Goal: Transaction & Acquisition: Register for event/course

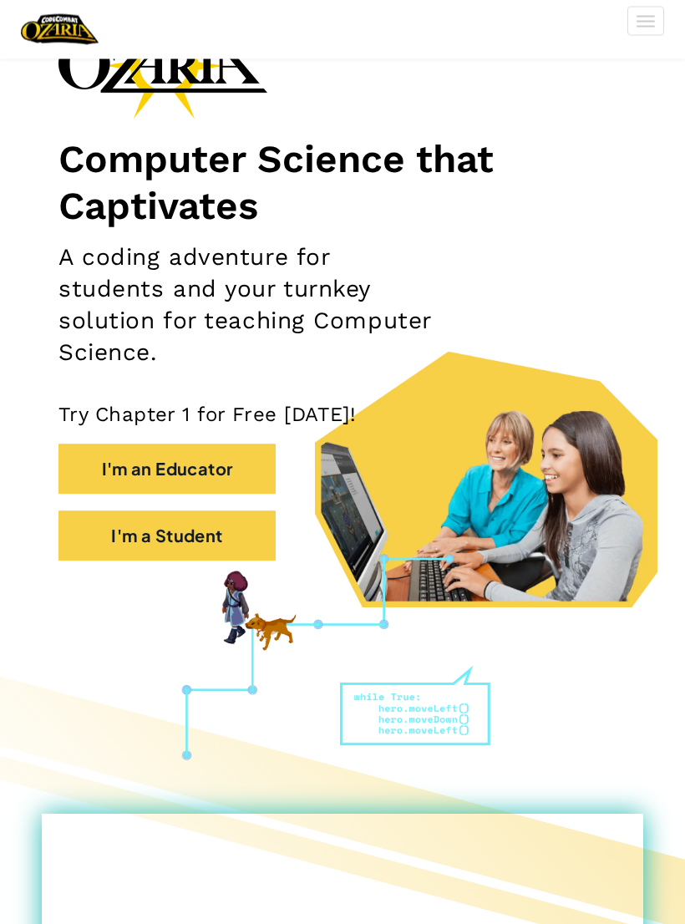
scroll to position [134, 0]
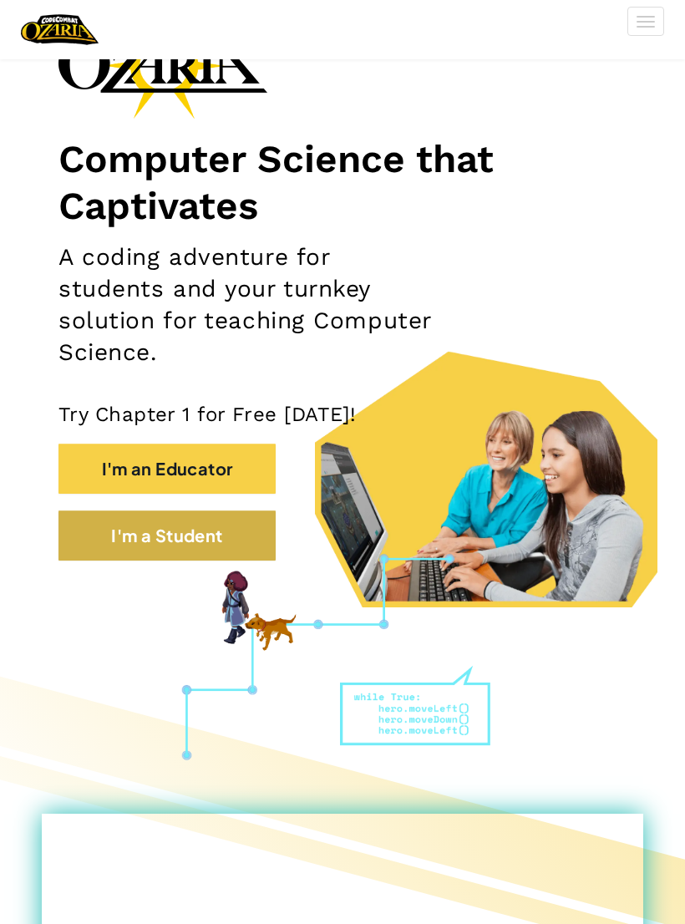
click at [98, 548] on button "I'm a Student" at bounding box center [166, 535] width 217 height 50
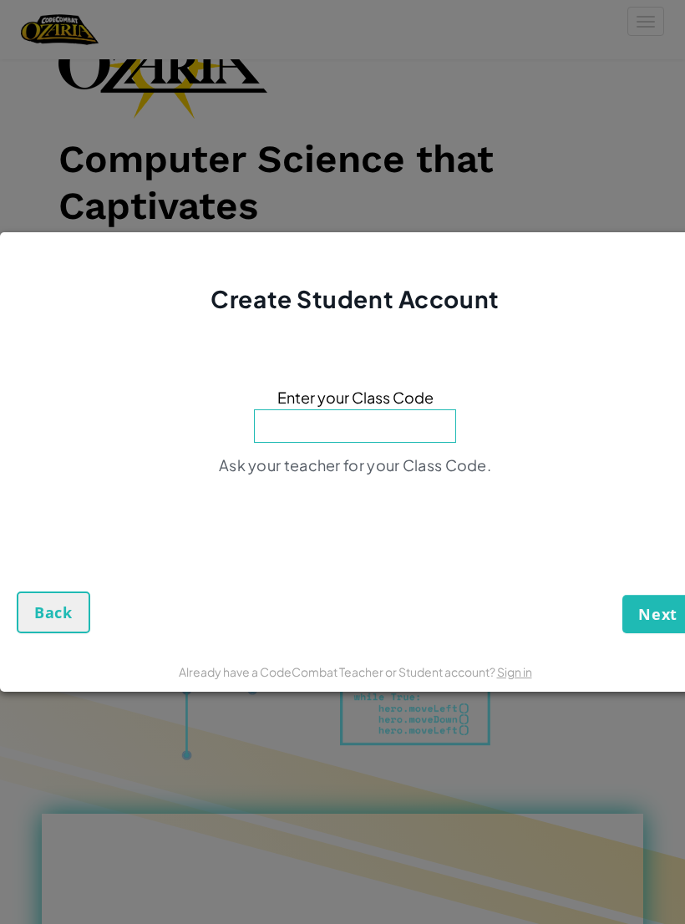
click at [439, 438] on input at bounding box center [355, 425] width 202 height 33
click at [676, 624] on span "Next" at bounding box center [657, 614] width 39 height 20
click at [28, 633] on button "Back" at bounding box center [53, 612] width 73 height 42
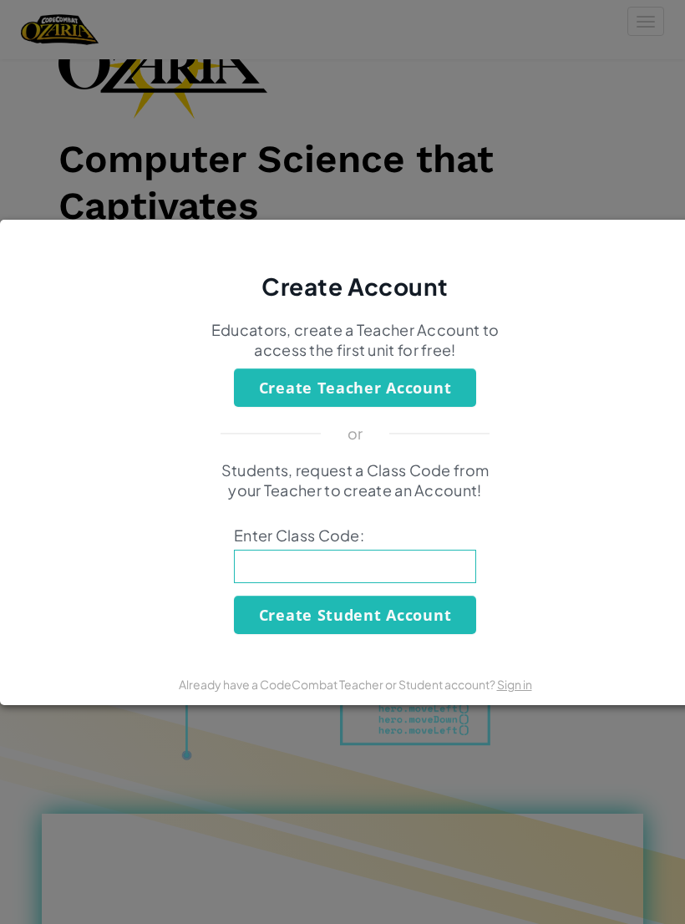
click at [420, 627] on button "Create Student Account" at bounding box center [355, 614] width 242 height 38
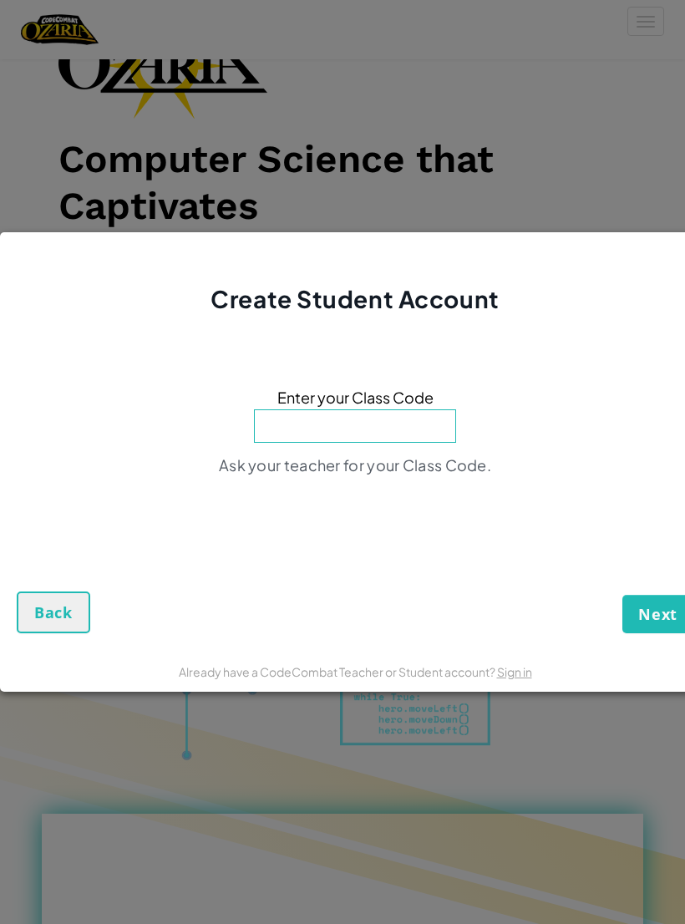
click at [63, 605] on button "Back" at bounding box center [53, 612] width 73 height 42
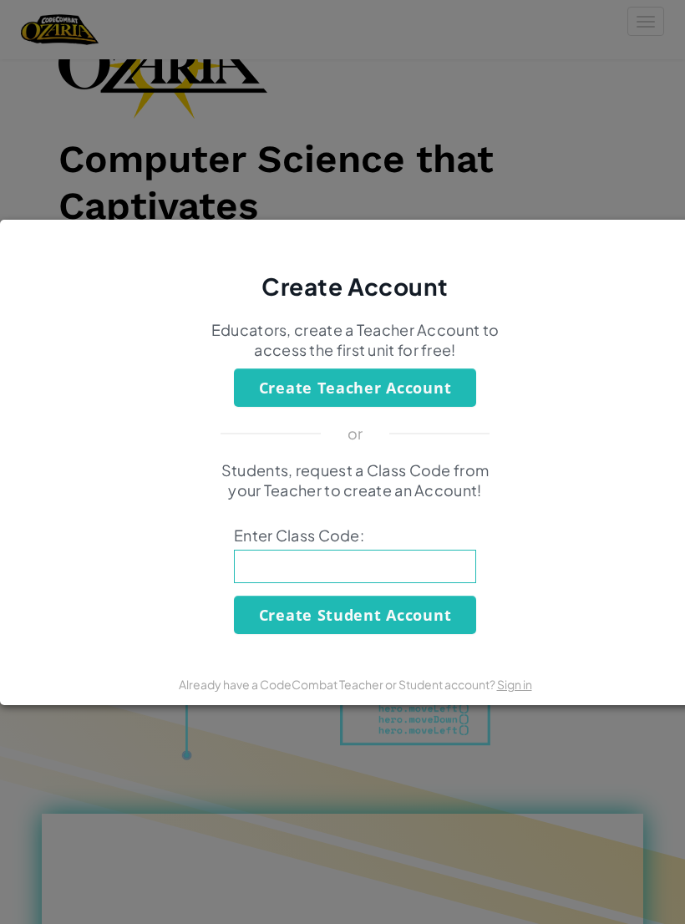
click at [55, 627] on div "Students, request a Class Code from your Teacher to create an Account! Enter Cl…" at bounding box center [355, 547] width 676 height 174
click at [49, 618] on div "Students, request a Class Code from your Teacher to create an Account! Enter Cl…" at bounding box center [355, 547] width 676 height 174
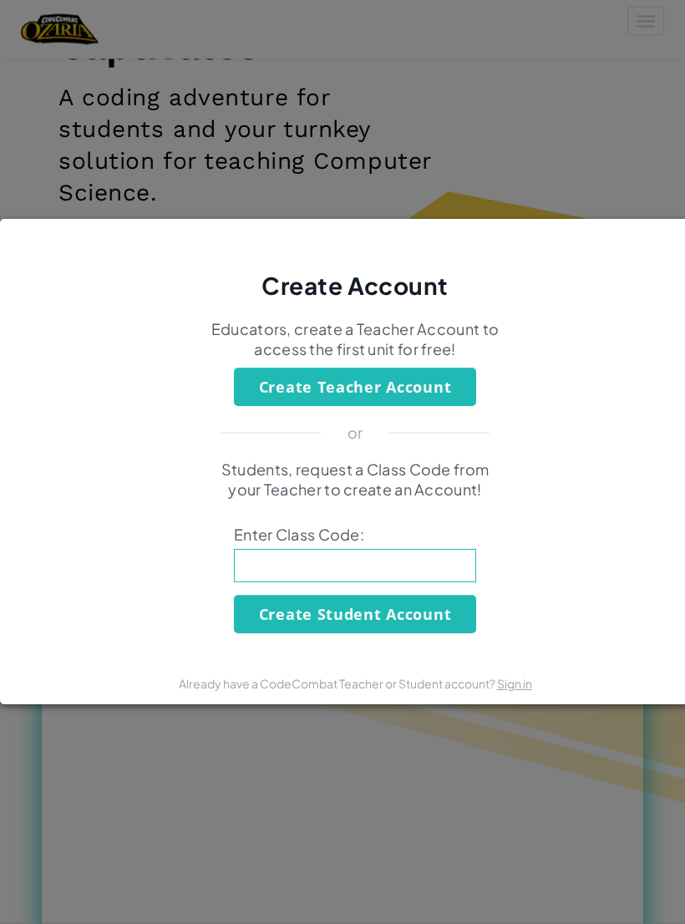
scroll to position [287, 0]
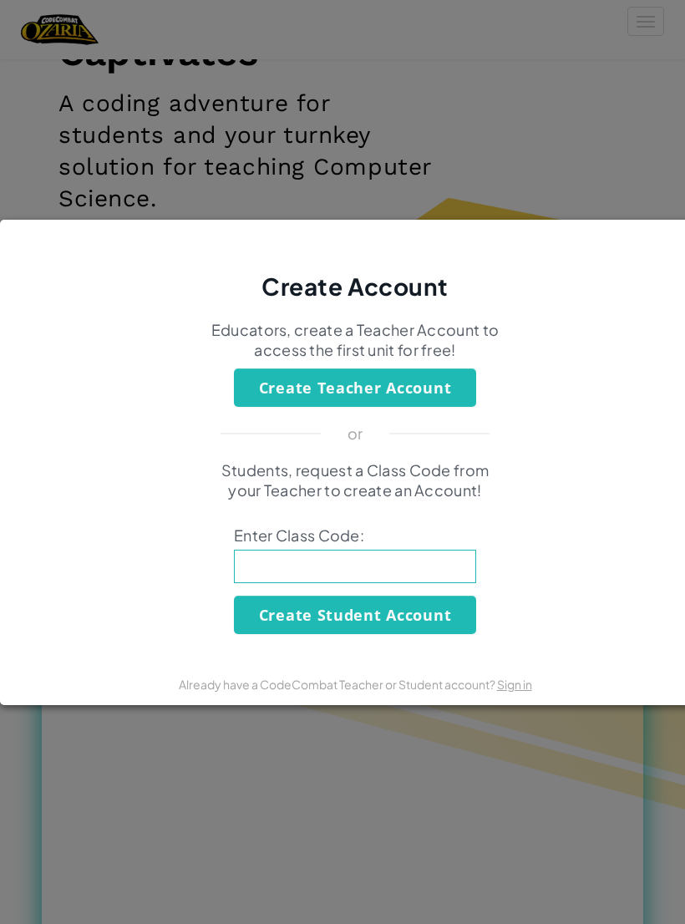
click at [489, 303] on div "Create Account" at bounding box center [355, 262] width 710 height 84
click at [465, 609] on button "Create Student Account" at bounding box center [355, 614] width 242 height 38
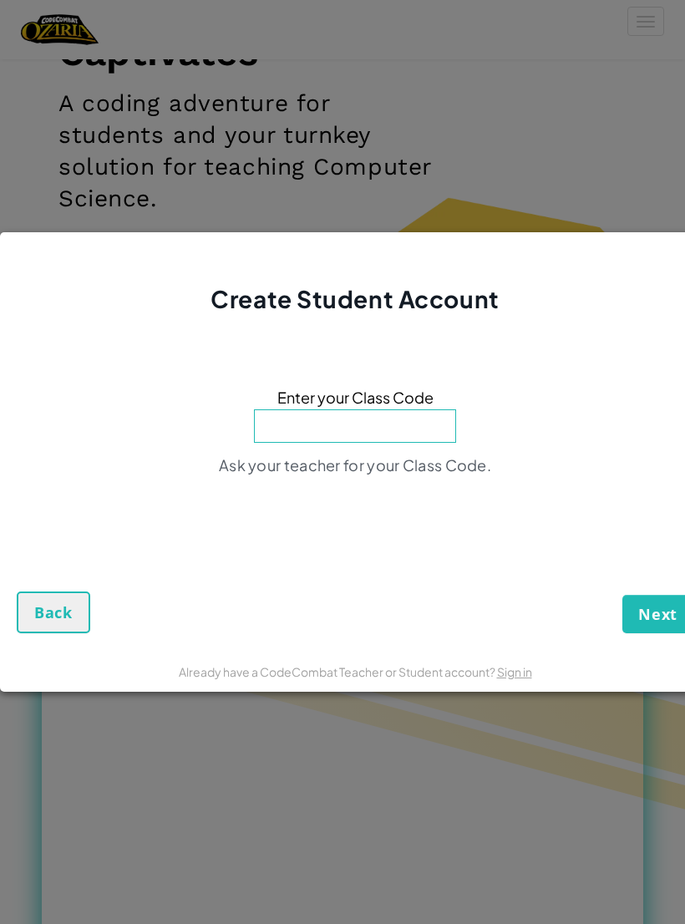
click at [465, 620] on div "Next Back" at bounding box center [355, 586] width 676 height 94
click at [60, 622] on span "Back" at bounding box center [53, 612] width 38 height 20
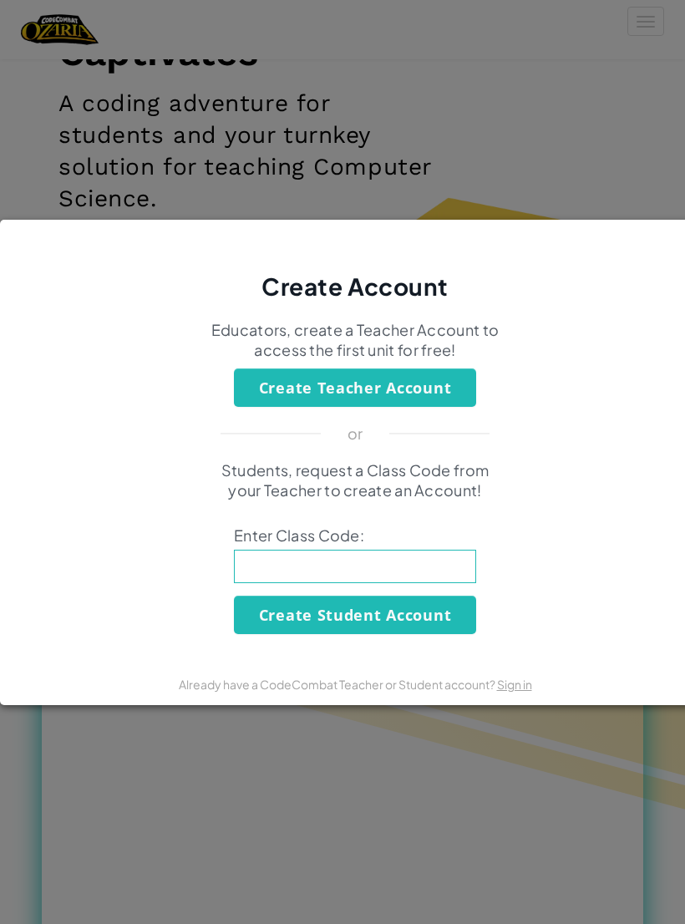
click at [54, 620] on div "Students, request a Class Code from your Teacher to create an Account! Enter Cl…" at bounding box center [355, 547] width 676 height 174
click at [58, 583] on div "Students, request a Class Code from your Teacher to create an Account! Enter Cl…" at bounding box center [355, 547] width 676 height 174
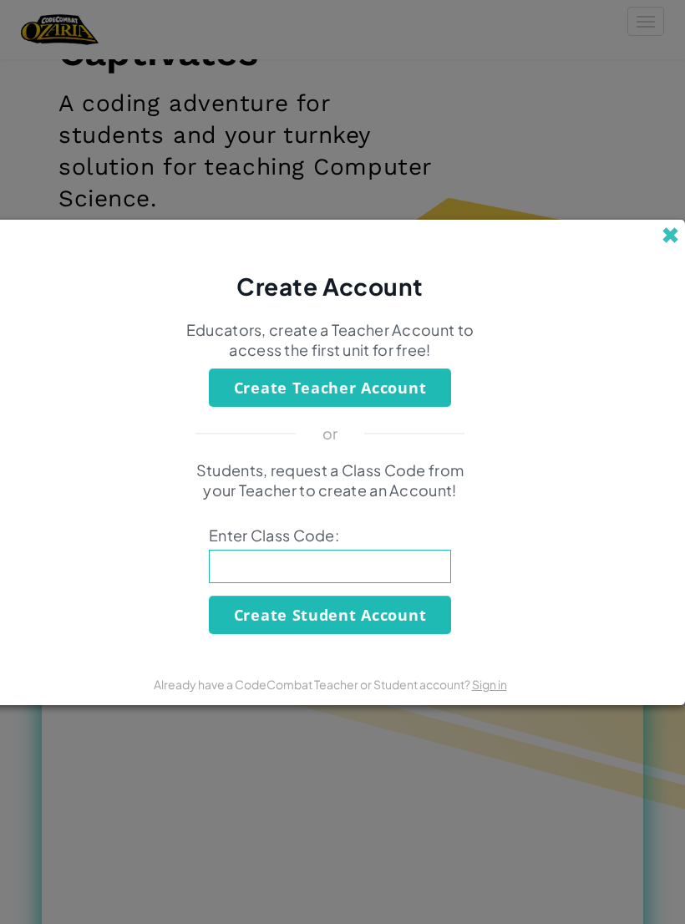
scroll to position [0, 25]
click at [676, 241] on span at bounding box center [670, 235] width 18 height 18
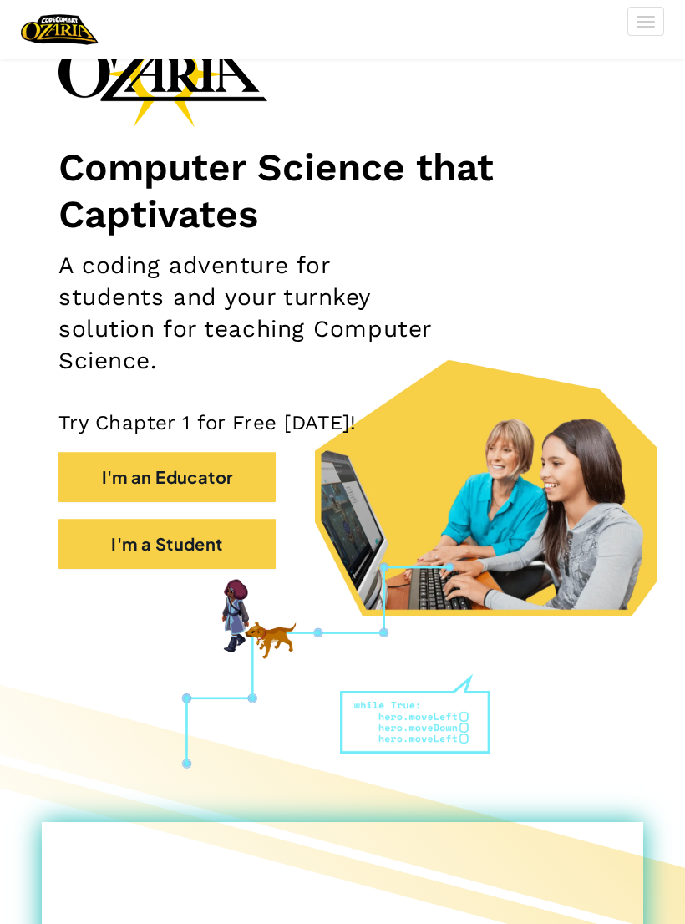
scroll to position [0, 0]
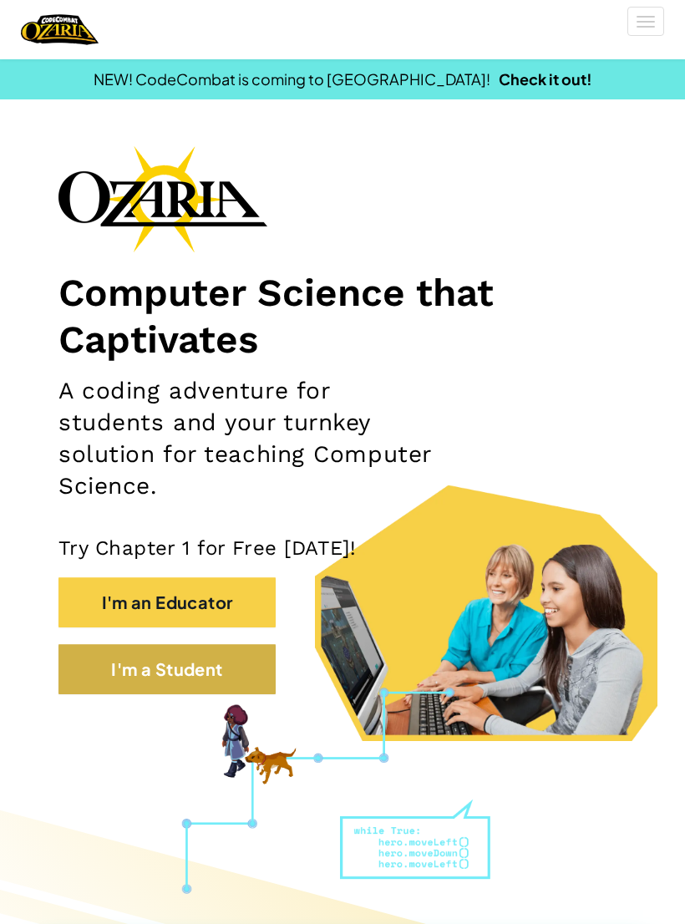
click at [116, 686] on button "I'm a Student" at bounding box center [166, 669] width 217 height 50
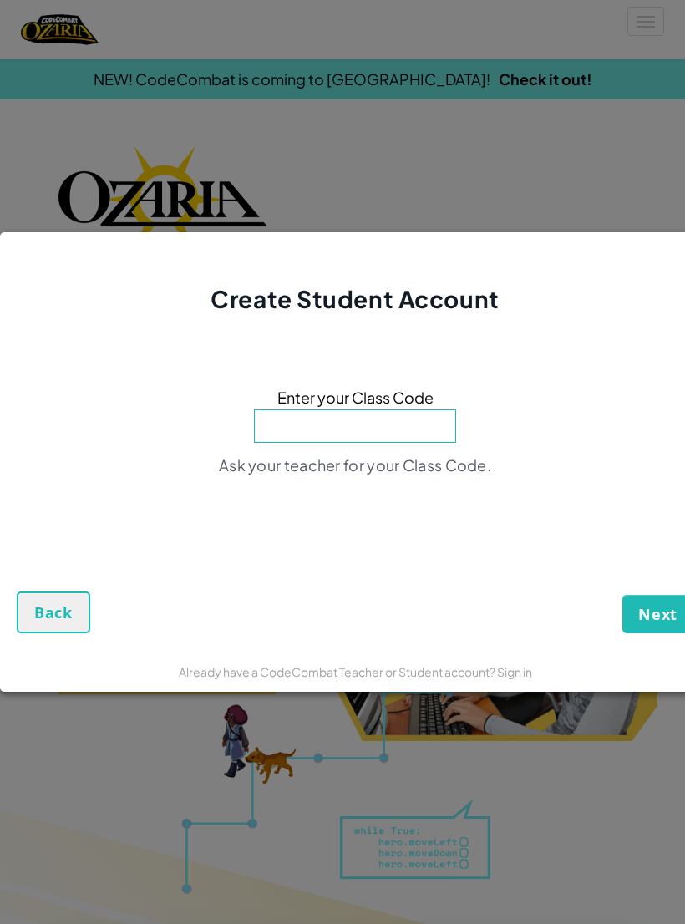
click at [32, 628] on button "Back" at bounding box center [53, 612] width 73 height 42
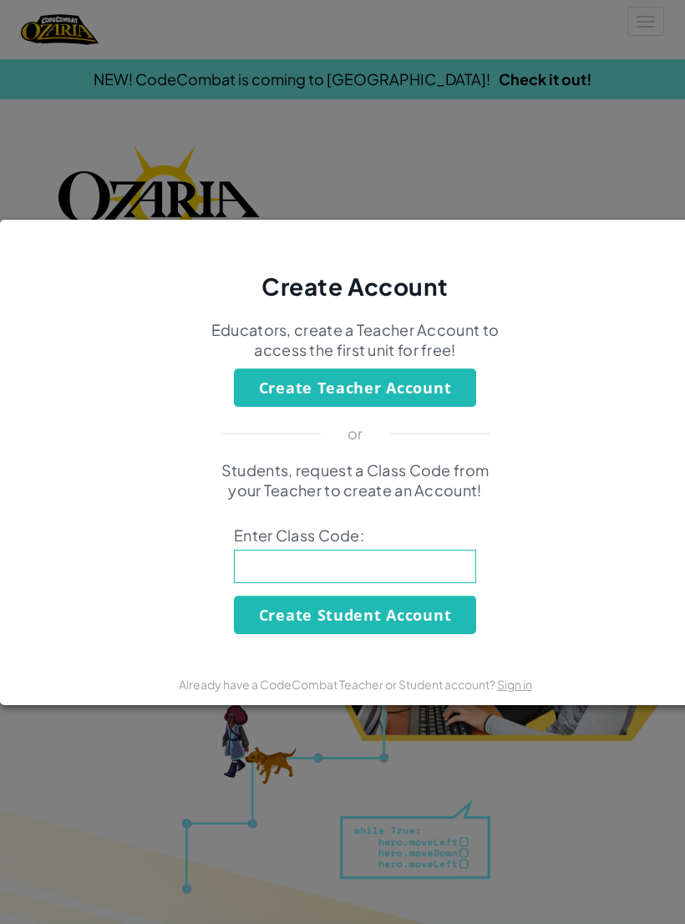
click at [472, 570] on input at bounding box center [355, 566] width 242 height 33
click at [446, 599] on button "Create Student Account" at bounding box center [355, 614] width 242 height 38
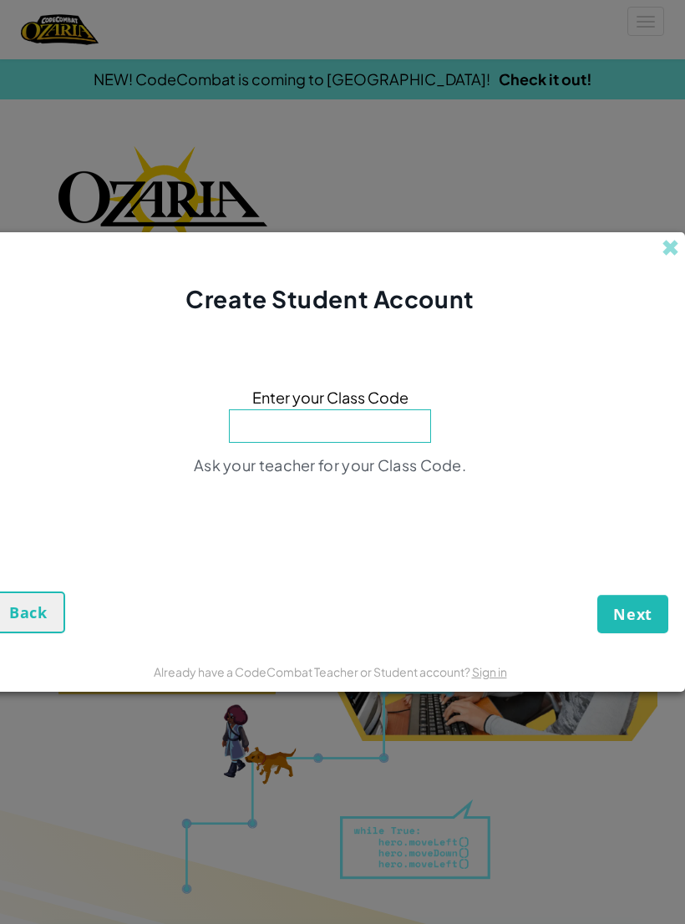
scroll to position [0, 25]
click at [666, 241] on span at bounding box center [670, 248] width 18 height 18
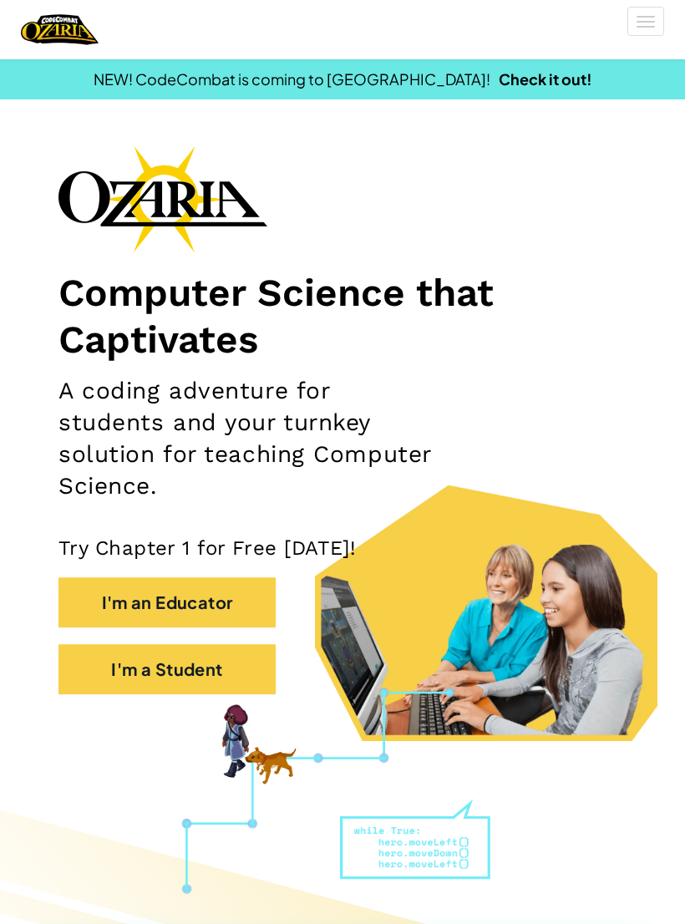
click at [682, 244] on div at bounding box center [342, 462] width 685 height 924
click at [657, 18] on button "Toggle navigation" at bounding box center [645, 21] width 37 height 29
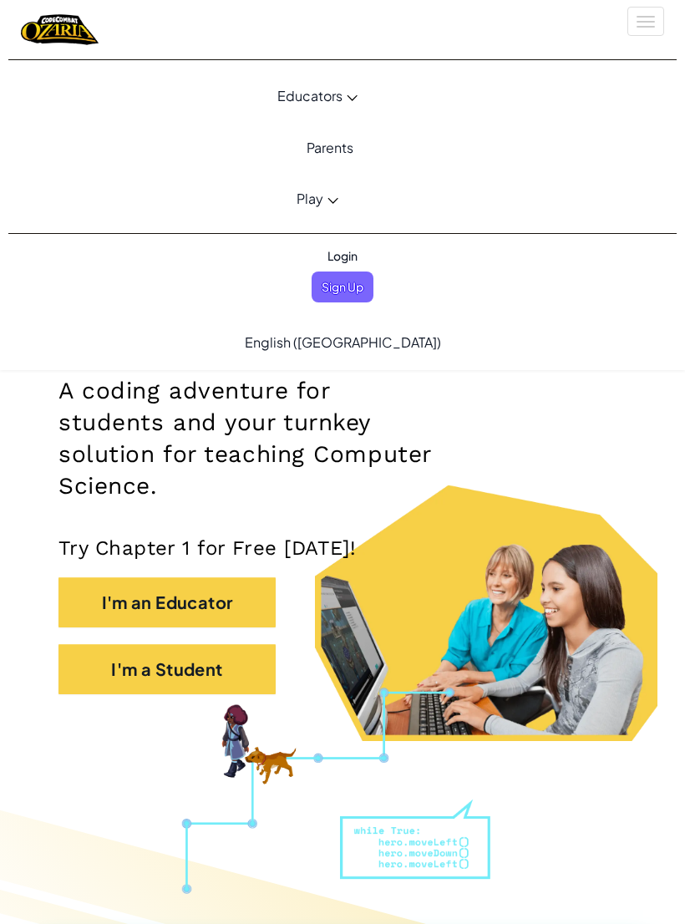
click at [485, 355] on div "Login Sign Up English ([GEOGRAPHIC_DATA]) English ([GEOGRAPHIC_DATA]) English (…" at bounding box center [342, 302] width 643 height 136
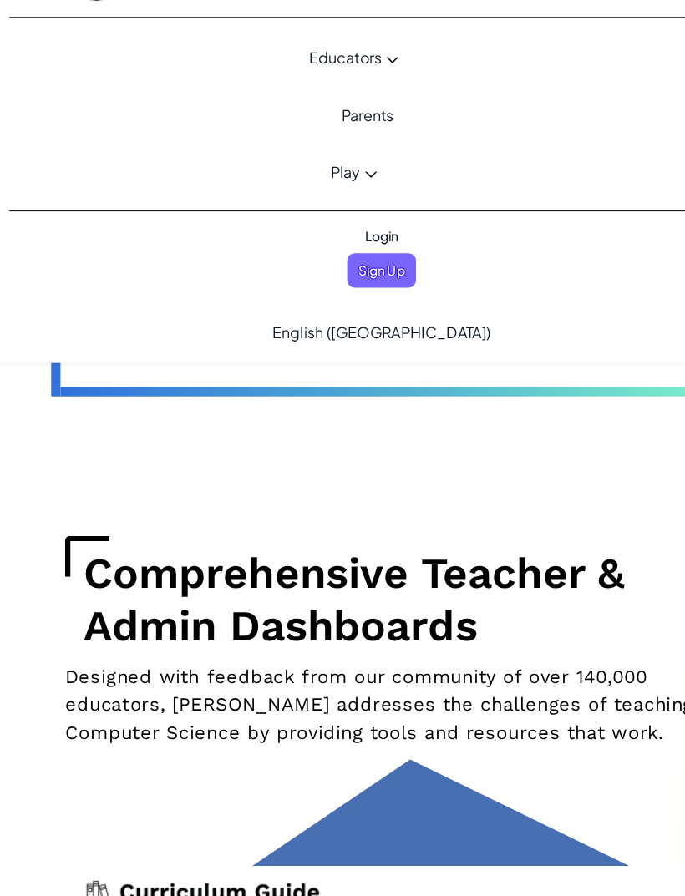
scroll to position [6111, 0]
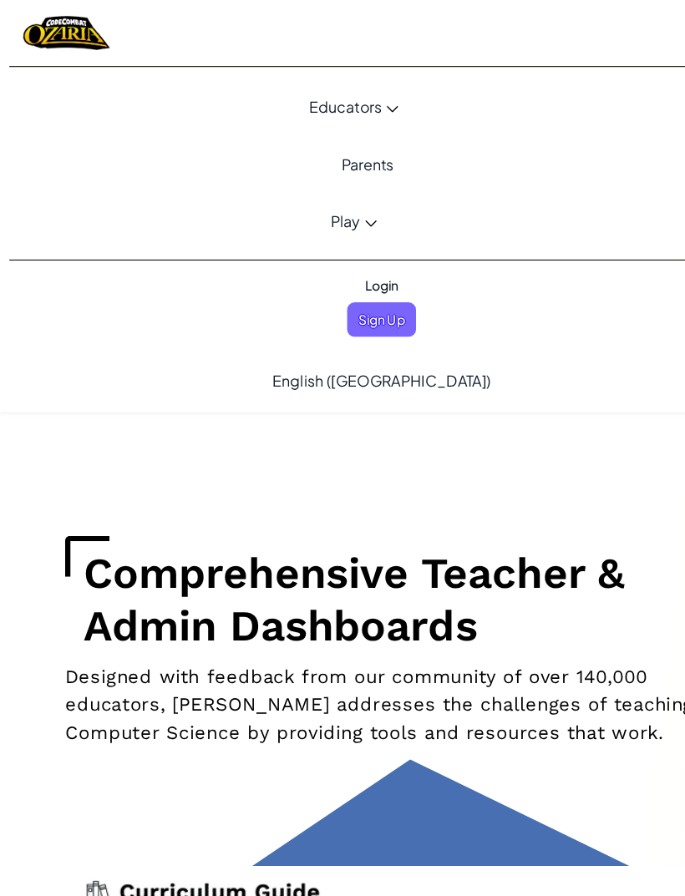
click at [438, 7] on div "Toggle navigation" at bounding box center [342, 29] width 668 height 59
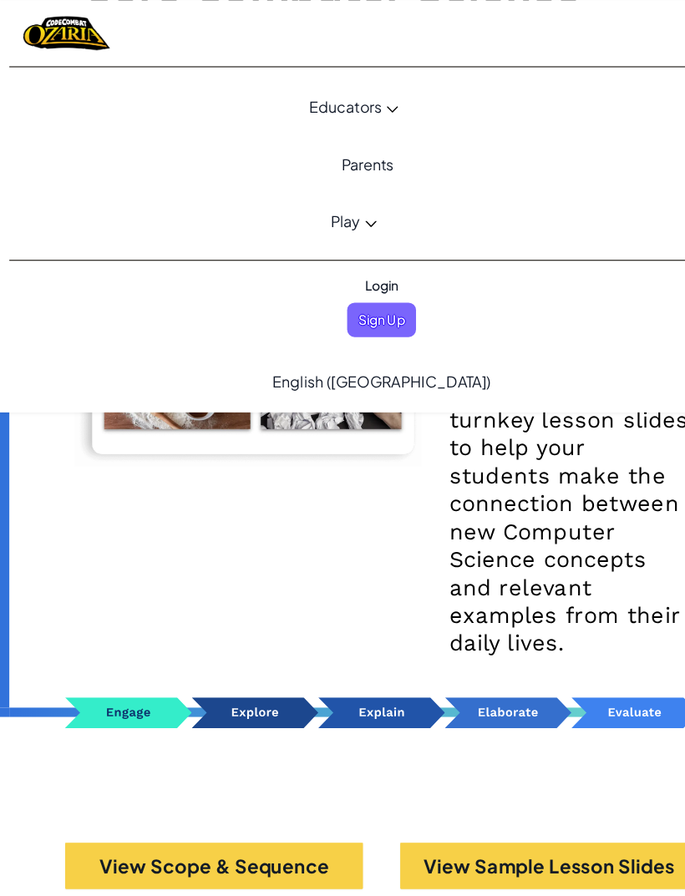
click at [330, 213] on link "Play" at bounding box center [317, 197] width 643 height 45
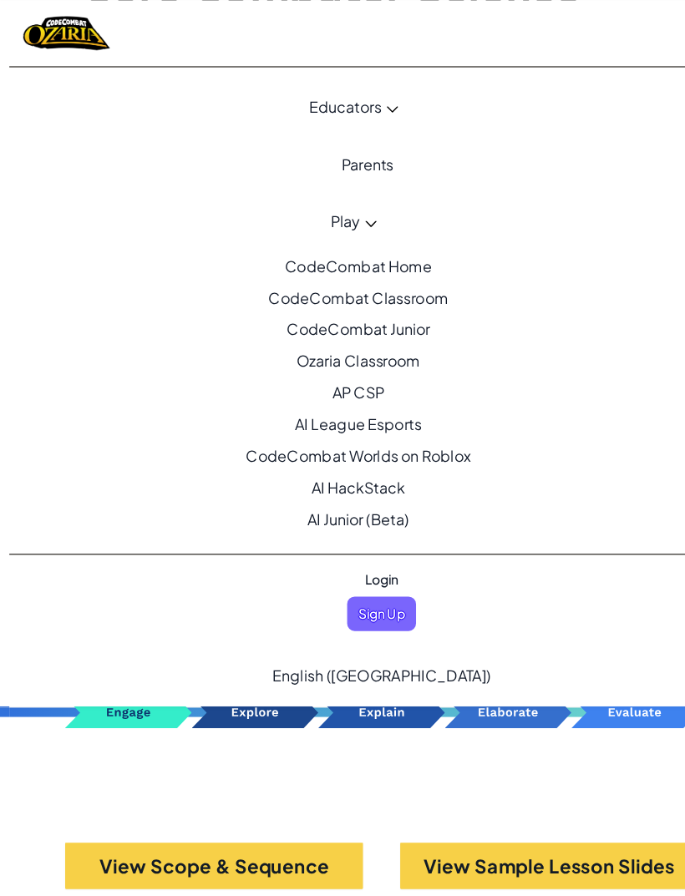
scroll to position [5230, 0]
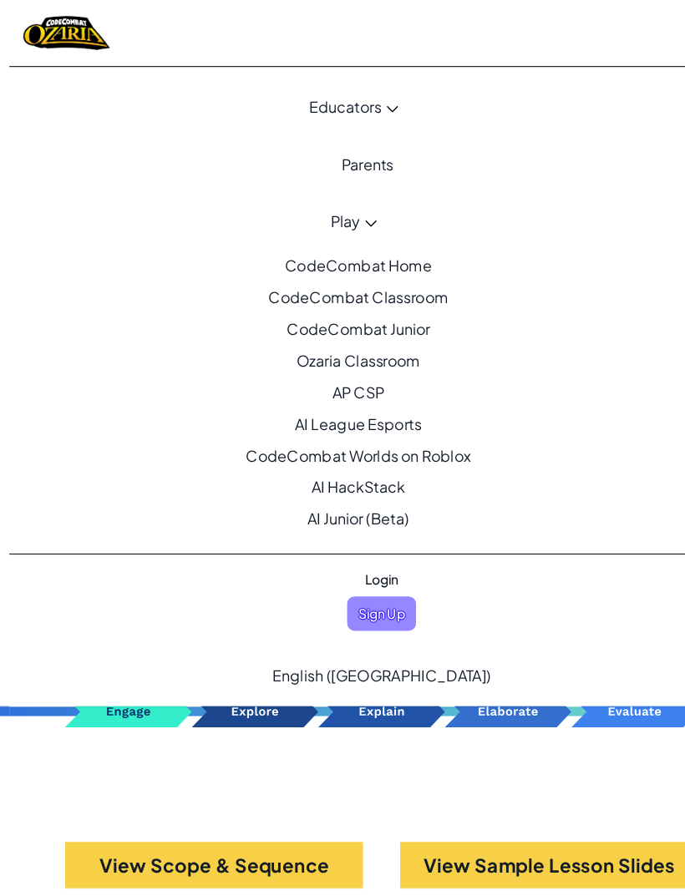
click at [367, 551] on span "Sign Up" at bounding box center [343, 550] width 62 height 31
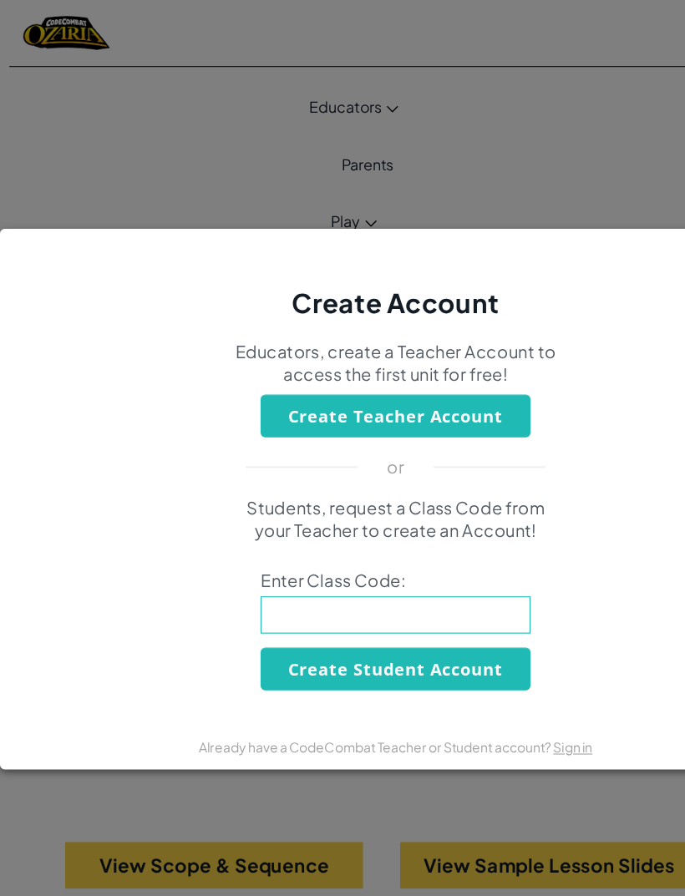
click at [546, 258] on div "Create Account" at bounding box center [355, 247] width 710 height 84
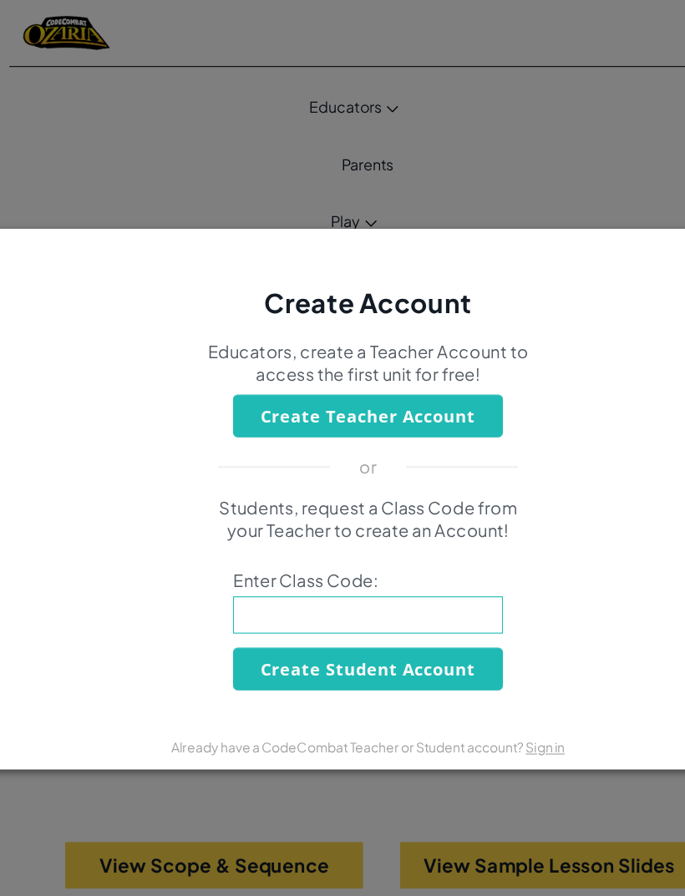
scroll to position [0, 25]
click at [606, 226] on div "Create Account" at bounding box center [330, 247] width 710 height 84
click at [599, 232] on div "Create Account" at bounding box center [330, 247] width 710 height 84
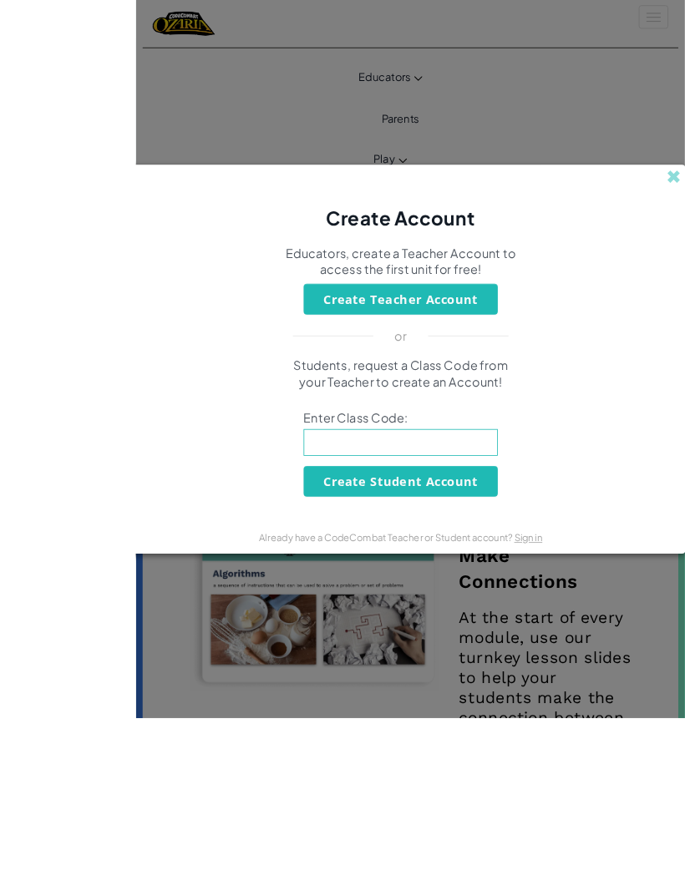
scroll to position [5160, 0]
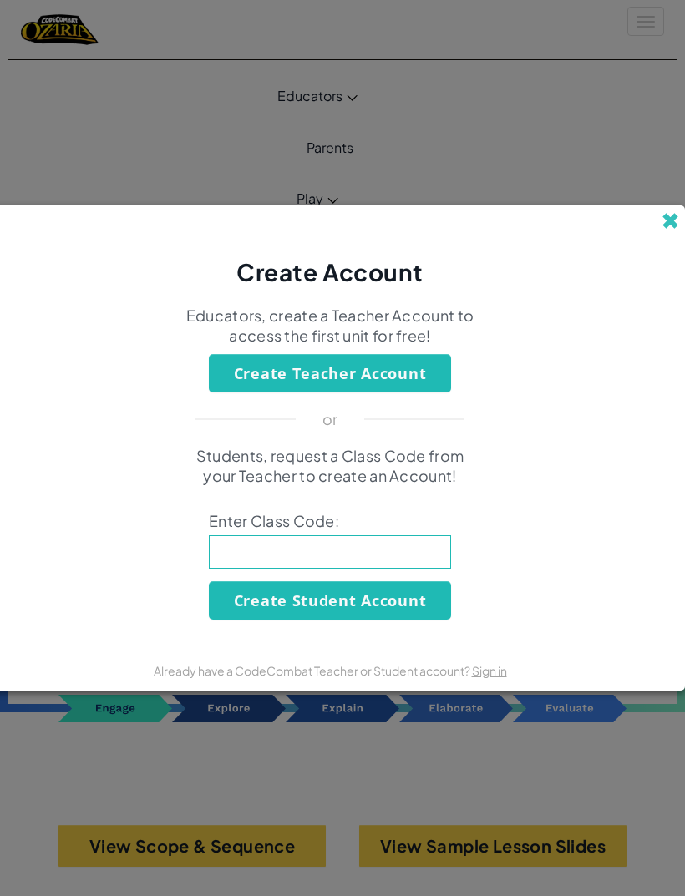
click at [667, 216] on span at bounding box center [670, 221] width 18 height 18
